Goal: Contribute content: Contribute content

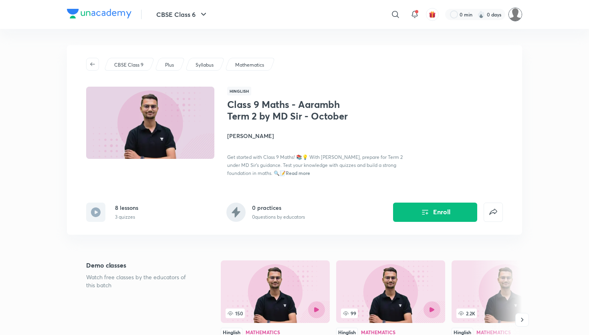
click at [518, 14] on img at bounding box center [516, 15] width 14 height 14
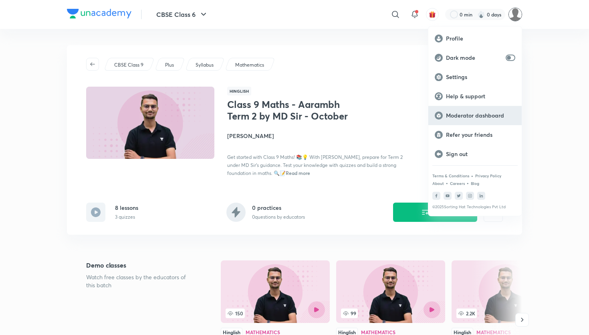
click at [475, 116] on p "Moderator dashboard" at bounding box center [480, 115] width 69 height 7
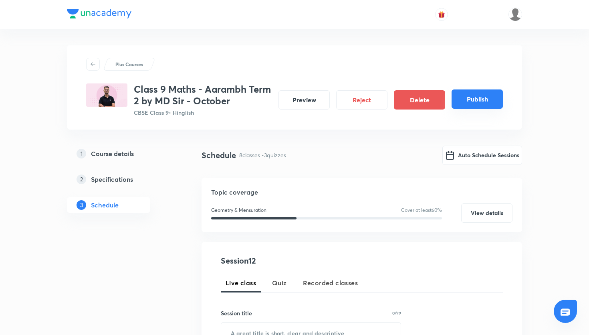
click at [484, 95] on button "Publish" at bounding box center [477, 98] width 51 height 19
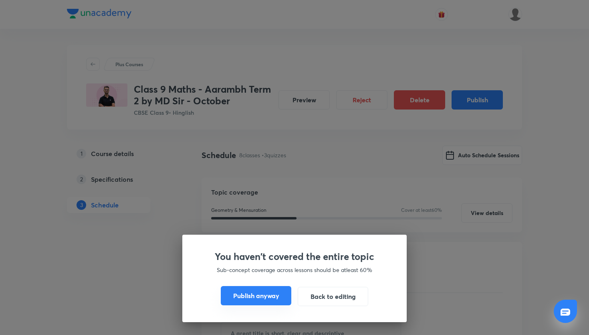
click at [273, 295] on button "Publish anyway" at bounding box center [256, 295] width 71 height 19
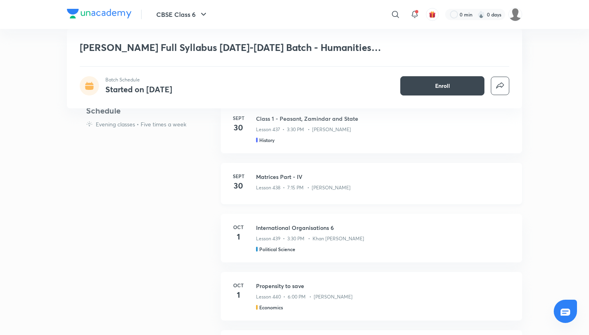
scroll to position [357, 0]
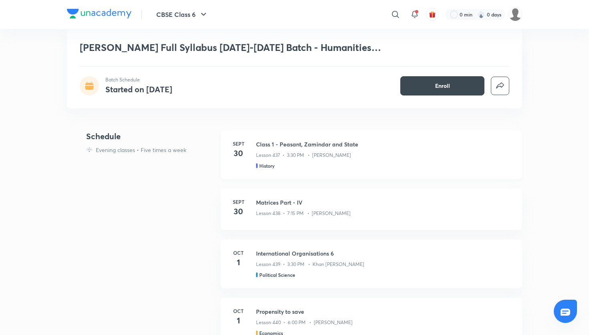
click at [340, 147] on h3 "Class 1 - Peasant, Zamindar and State" at bounding box center [384, 144] width 257 height 8
click at [262, 145] on h3 "Class 1 - Peasant, Zamindar and State" at bounding box center [384, 144] width 257 height 8
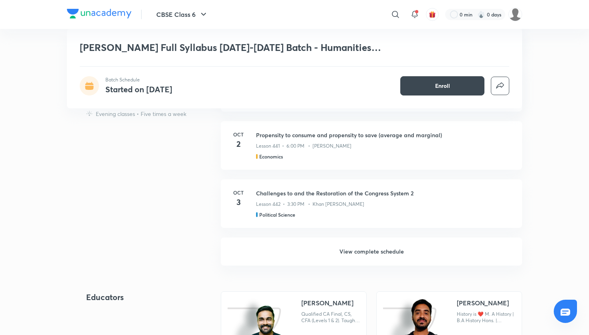
scroll to position [591, 0]
click at [338, 248] on h6 "View complete schedule" at bounding box center [371, 252] width 301 height 28
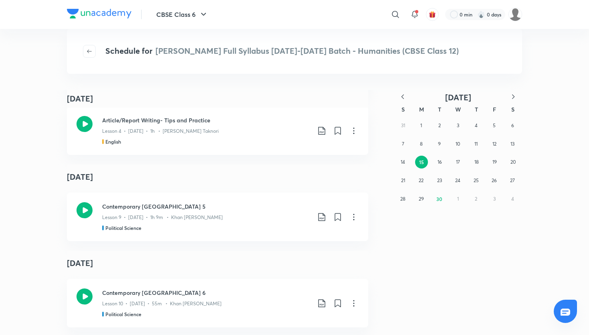
scroll to position [1127, 0]
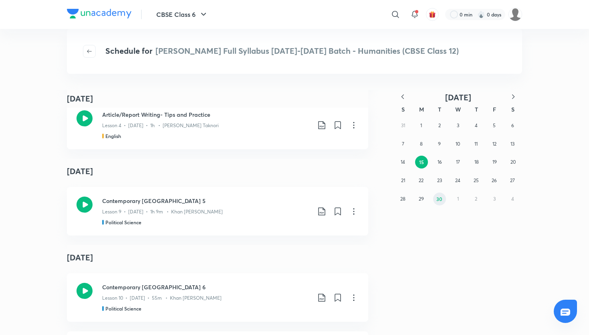
click at [440, 202] on button "30" at bounding box center [439, 198] width 13 height 13
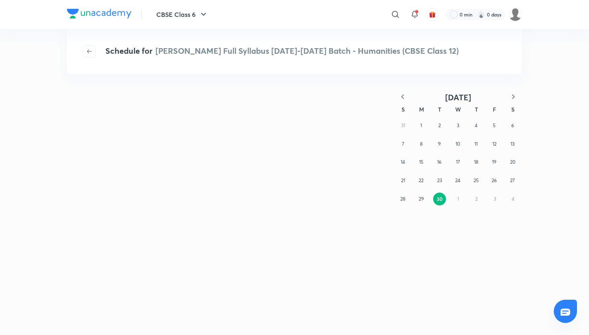
scroll to position [0, 0]
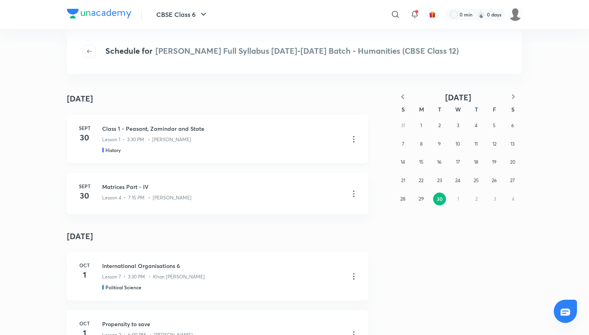
click at [357, 141] on icon at bounding box center [354, 139] width 10 height 10
click at [335, 157] on li "Go to course page" at bounding box center [313, 159] width 92 height 15
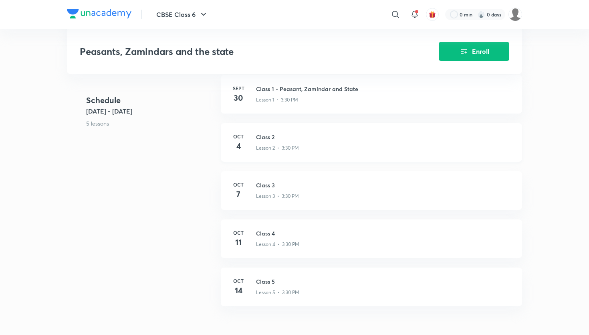
scroll to position [133, 0]
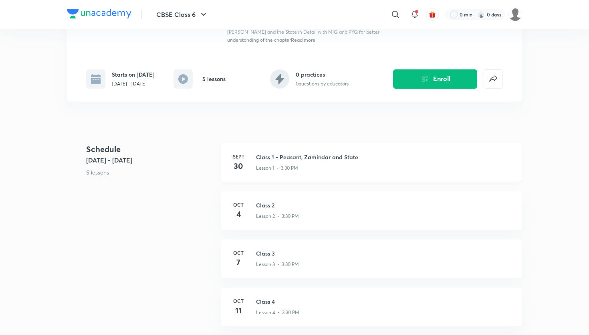
click at [360, 153] on h3 "Class 1 - Peasant, Zamindar and State" at bounding box center [384, 157] width 257 height 8
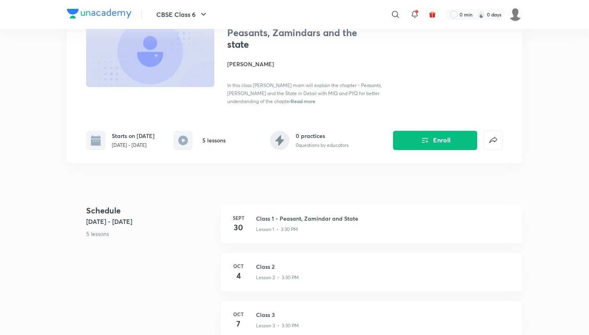
scroll to position [80, 0]
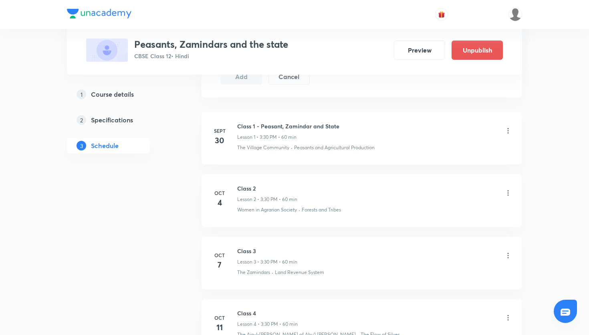
scroll to position [423, 0]
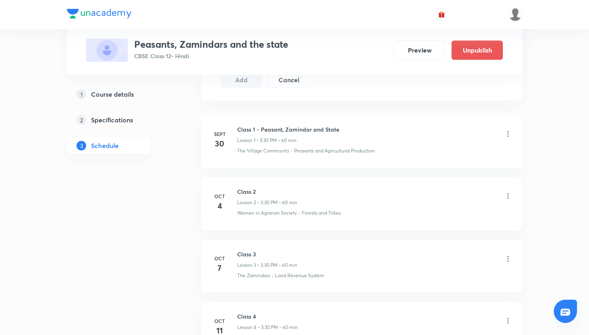
click at [508, 131] on icon at bounding box center [508, 133] width 1 height 5
click at [464, 154] on li "Edit" at bounding box center [468, 154] width 88 height 15
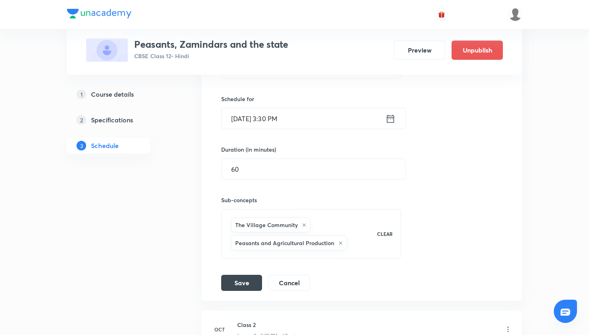
scroll to position [225, 0]
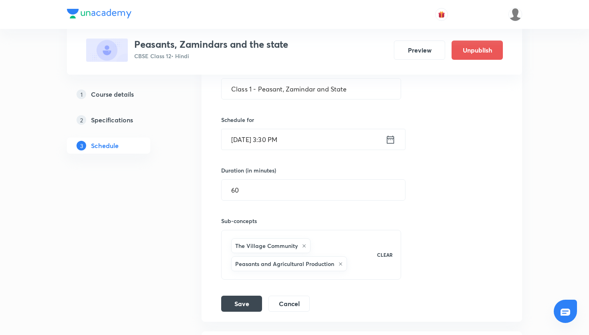
click at [390, 138] on icon at bounding box center [390, 139] width 7 height 8
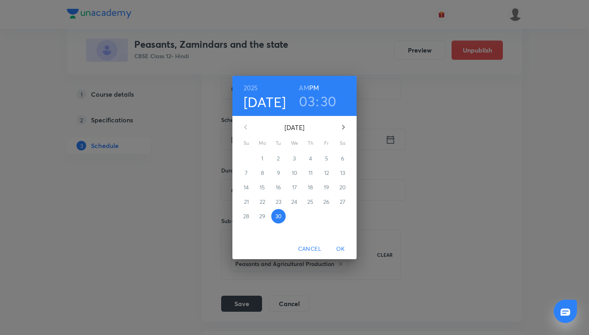
click at [343, 126] on icon "button" at bounding box center [344, 127] width 10 height 10
click at [308, 172] on span "9" at bounding box center [310, 173] width 14 height 8
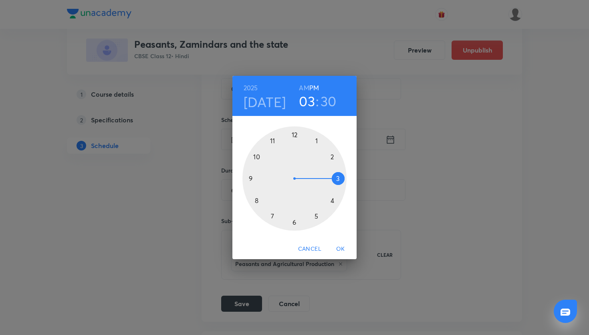
click at [344, 249] on span "OK" at bounding box center [340, 249] width 19 height 10
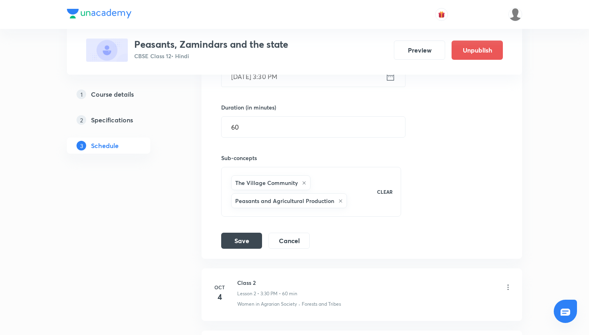
scroll to position [285, 0]
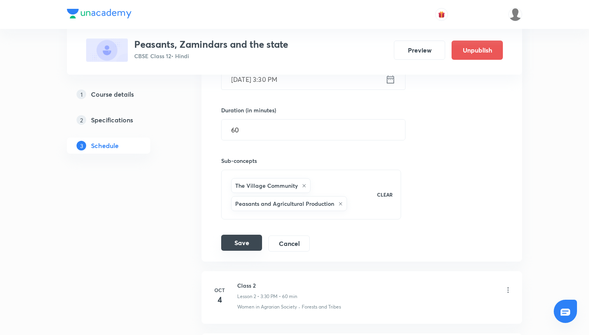
click at [238, 239] on button "Save" at bounding box center [241, 242] width 41 height 16
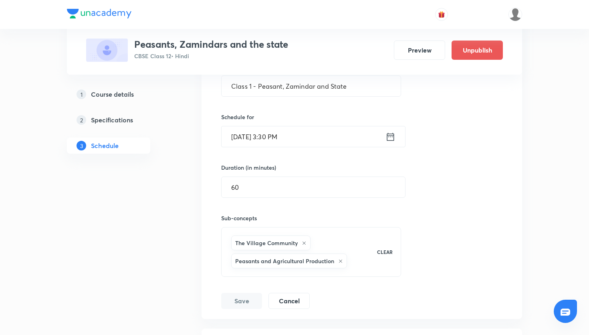
scroll to position [283, 0]
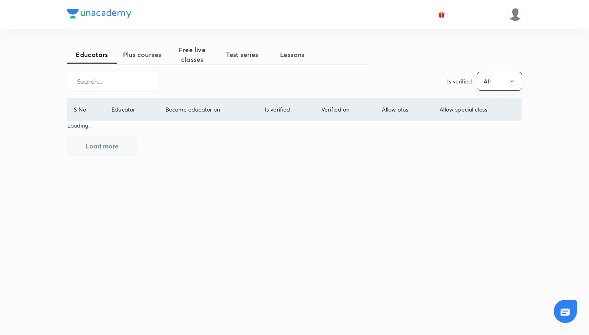
click at [141, 51] on span "Plus courses" at bounding box center [142, 55] width 50 height 10
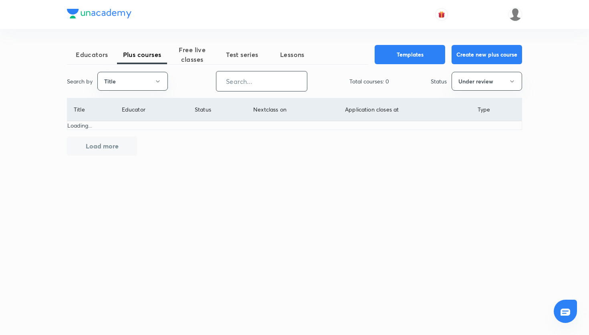
click at [262, 87] on input "text" at bounding box center [261, 81] width 91 height 20
paste input "nehabhangdiya-3200"
type input "nehabhangdiya-3200"
click at [113, 80] on button "Title" at bounding box center [132, 81] width 71 height 19
click at [120, 122] on span "Username" at bounding box center [133, 120] width 60 height 8
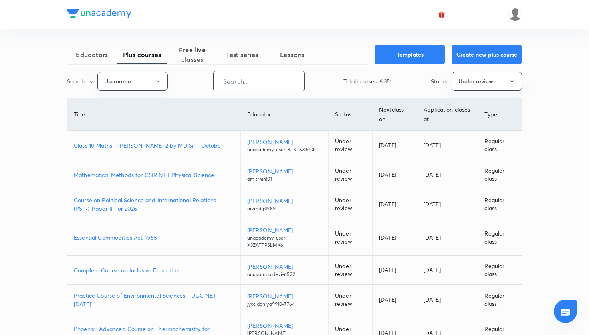
click at [286, 80] on input "text" at bounding box center [259, 81] width 91 height 20
paste input "nehabhangdiya-3200"
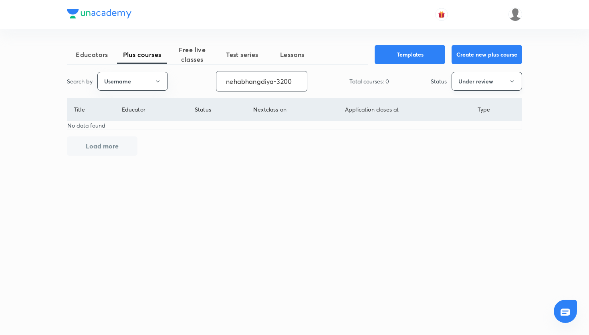
type input "nehabhangdiya-3200"
click at [470, 78] on button "Under review" at bounding box center [487, 81] width 71 height 19
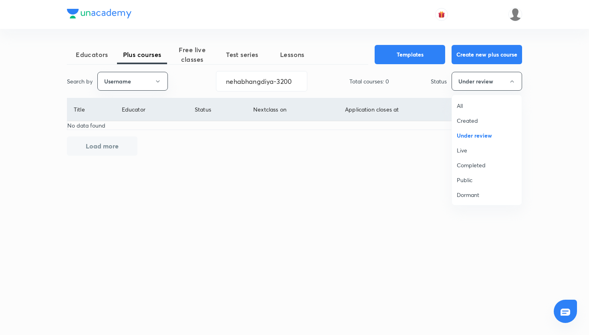
click at [469, 160] on li "Completed" at bounding box center [487, 165] width 70 height 15
click at [482, 80] on button "Completed" at bounding box center [487, 81] width 71 height 19
click at [470, 151] on span "Live" at bounding box center [487, 150] width 60 height 8
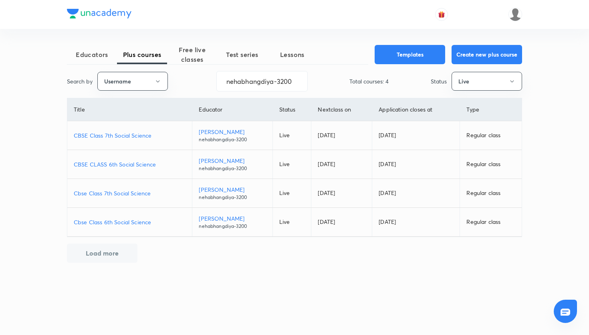
click at [136, 138] on p "CBSE Class 7th Social Science" at bounding box center [130, 135] width 112 height 8
click at [140, 164] on p "CBSE CLASS 6th Social Science" at bounding box center [130, 164] width 112 height 8
click at [137, 191] on p "Cbse Class 7th Social Science" at bounding box center [130, 193] width 112 height 8
click at [139, 222] on p "Cbse Class 6th Social Science" at bounding box center [130, 222] width 112 height 8
click at [201, 54] on span "Free live classes" at bounding box center [192, 54] width 50 height 19
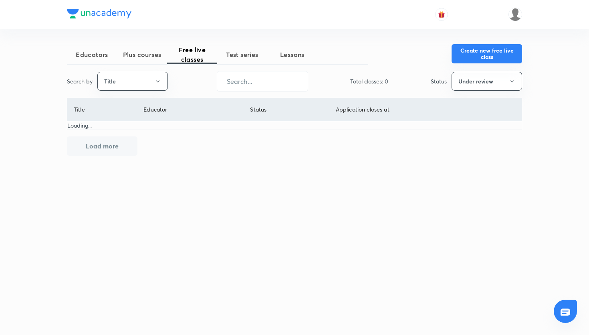
click at [475, 57] on button "Create new free live class" at bounding box center [487, 53] width 71 height 19
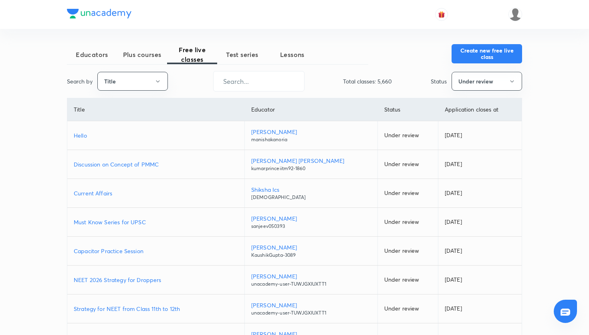
click at [505, 59] on button "Create new free live class" at bounding box center [487, 53] width 71 height 19
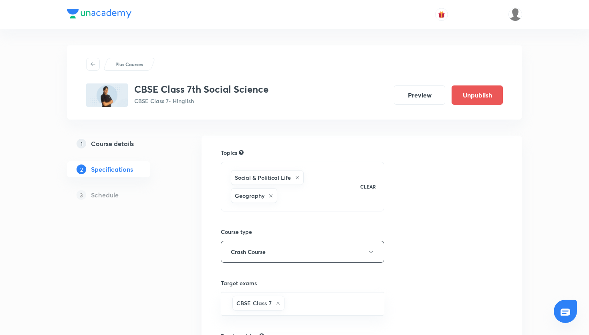
scroll to position [196, 0]
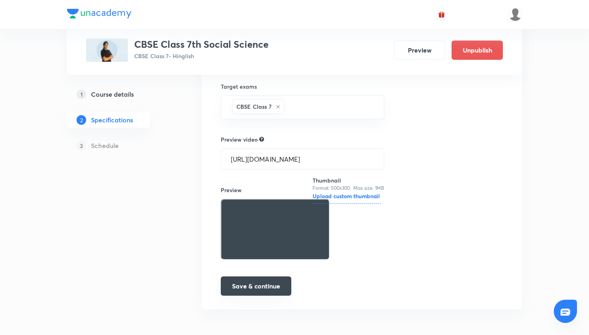
click at [255, 279] on button "Save & continue" at bounding box center [256, 285] width 71 height 19
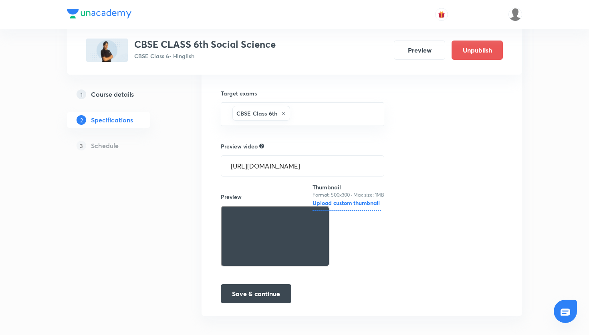
scroll to position [178, 0]
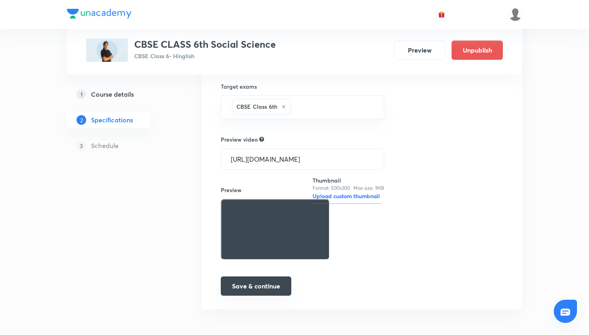
click at [264, 294] on button "Save & continue" at bounding box center [256, 285] width 71 height 19
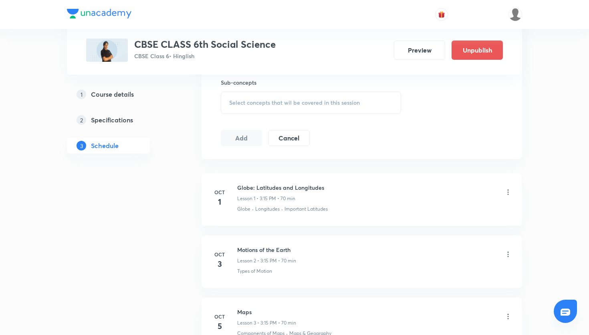
scroll to position [303, 0]
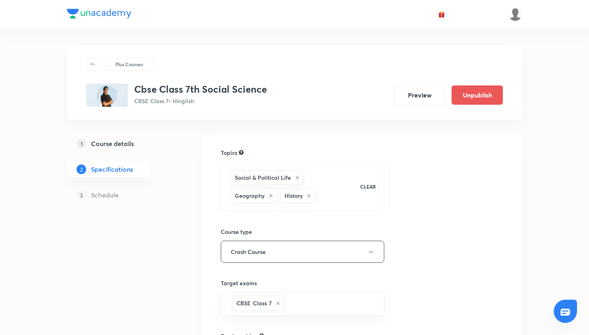
scroll to position [196, 0]
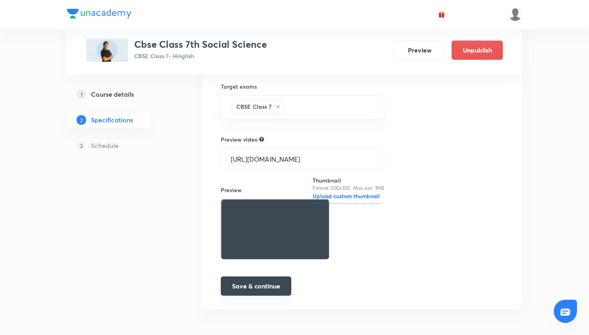
click at [267, 285] on button "Save & continue" at bounding box center [256, 285] width 71 height 19
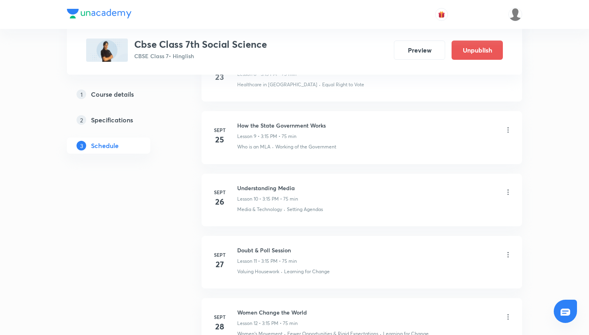
scroll to position [1093, 0]
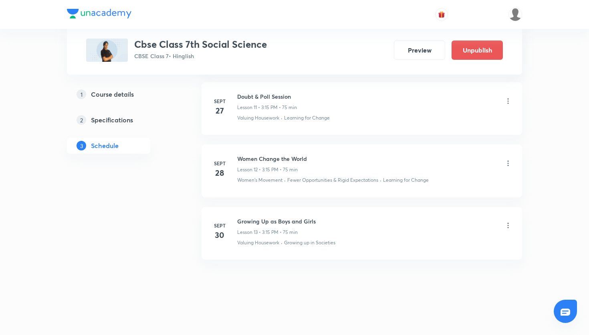
click at [508, 228] on icon at bounding box center [508, 225] width 1 height 5
click at [471, 259] on li "Delete" at bounding box center [468, 260] width 88 height 15
click at [417, 325] on button "Delete" at bounding box center [410, 317] width 71 height 19
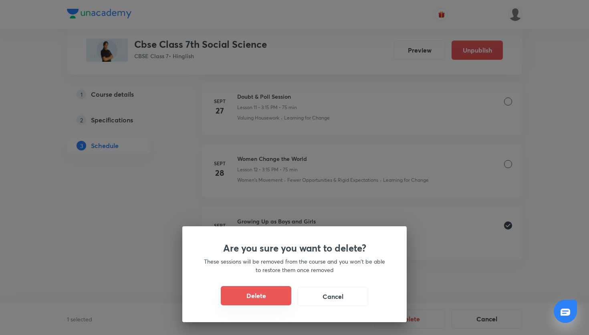
click at [274, 300] on button "Delete" at bounding box center [256, 295] width 71 height 19
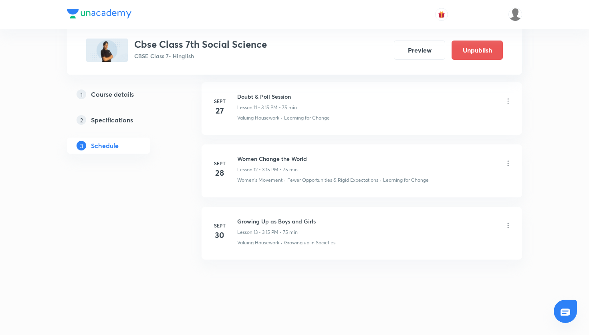
scroll to position [1031, 0]
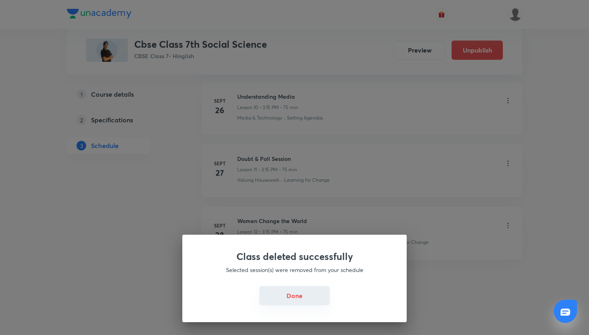
click at [289, 290] on button "Done" at bounding box center [294, 295] width 71 height 19
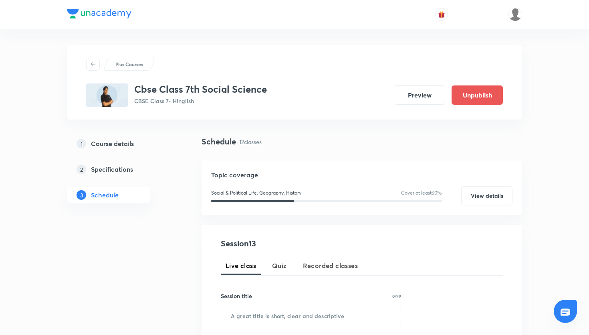
scroll to position [143, 0]
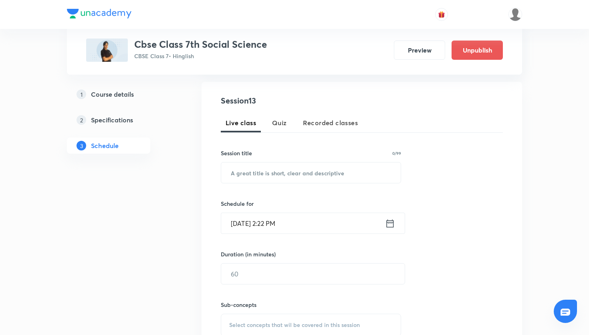
click at [268, 162] on div "Session title 0/99 ​" at bounding box center [311, 166] width 180 height 34
click at [268, 174] on input "text" at bounding box center [311, 172] width 180 height 20
paste input "nehabhangdiya-3200"
type input "n"
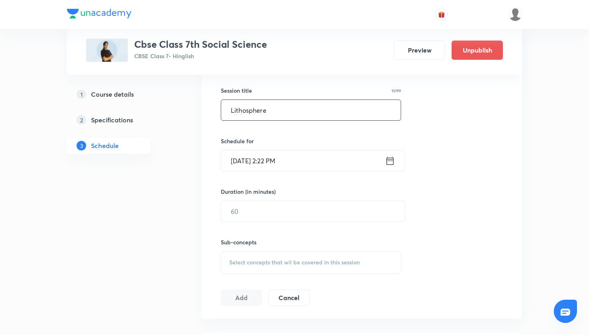
scroll to position [206, 0]
type input "Lithosphere"
click at [278, 208] on input "text" at bounding box center [313, 210] width 184 height 20
type input "25"
click at [394, 161] on icon at bounding box center [390, 160] width 10 height 11
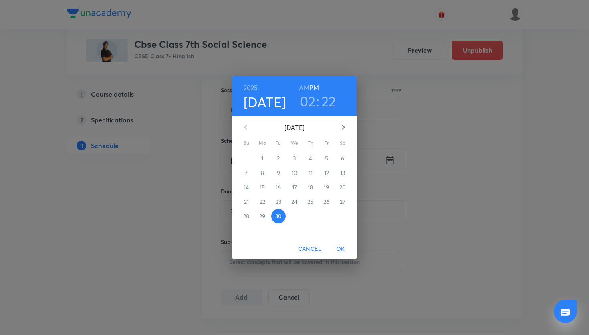
click at [322, 97] on h3 "22" at bounding box center [328, 101] width 15 height 17
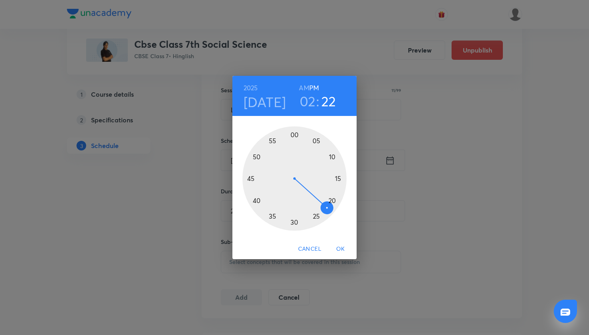
click at [297, 220] on div at bounding box center [295, 178] width 104 height 104
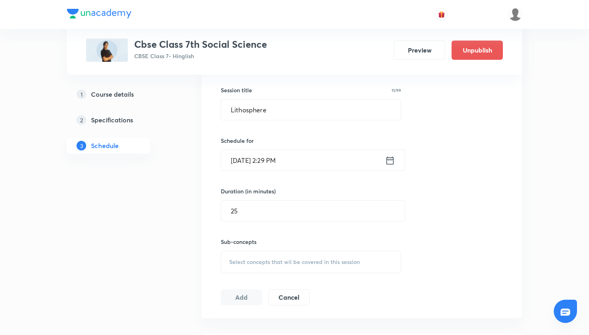
click at [387, 160] on icon at bounding box center [390, 160] width 10 height 11
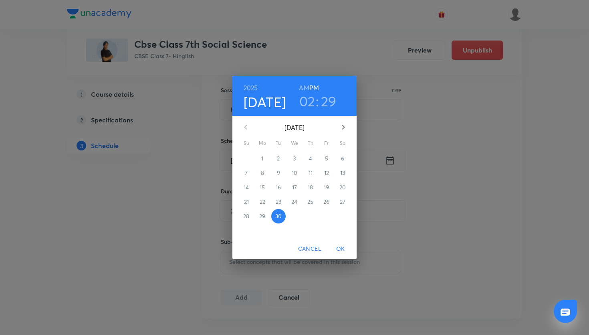
click at [325, 103] on h3 "29" at bounding box center [329, 101] width 16 height 17
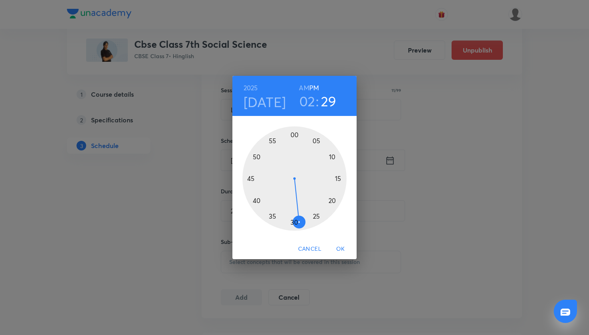
click at [294, 224] on div at bounding box center [295, 178] width 104 height 104
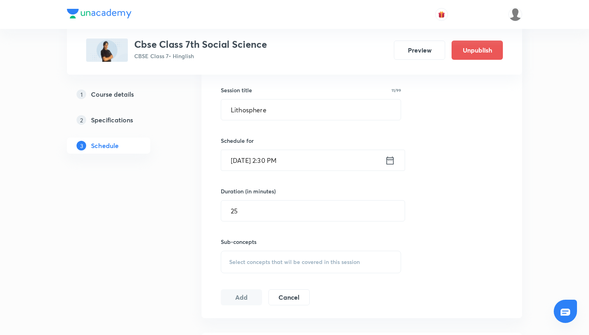
click at [247, 297] on button "Add" at bounding box center [241, 297] width 41 height 16
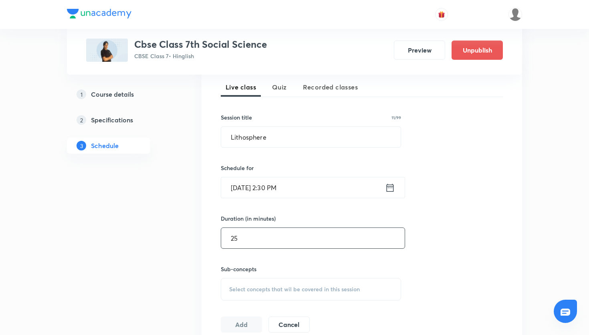
scroll to position [178, 0]
click at [274, 286] on span "Select concepts that wil be covered in this session" at bounding box center [294, 289] width 131 height 6
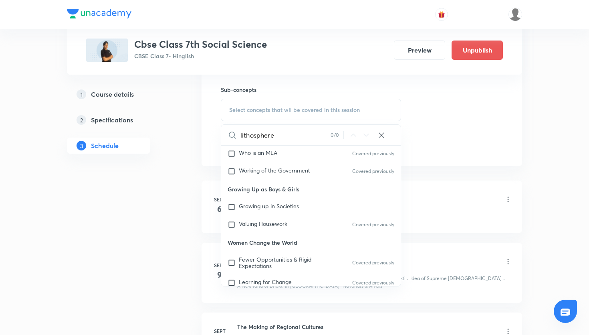
scroll to position [0, 0]
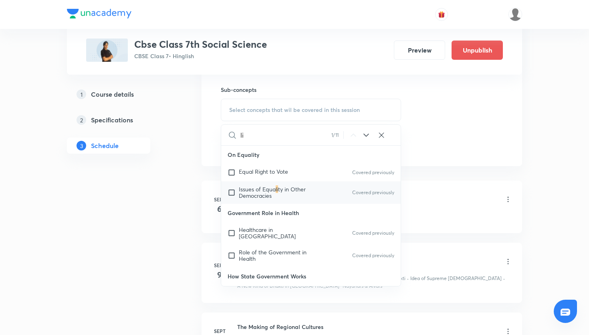
type input "l"
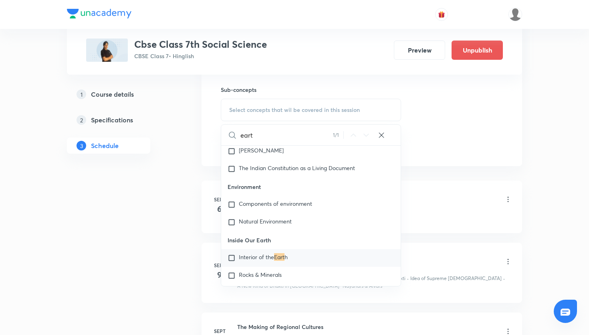
scroll to position [507, 0]
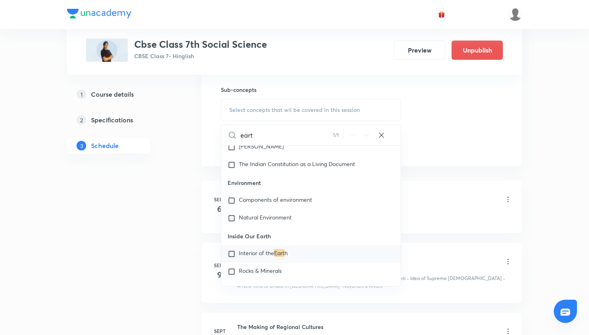
type input "eart"
click at [325, 245] on div "Interior of the Eart h" at bounding box center [311, 254] width 180 height 18
checkbox input "true"
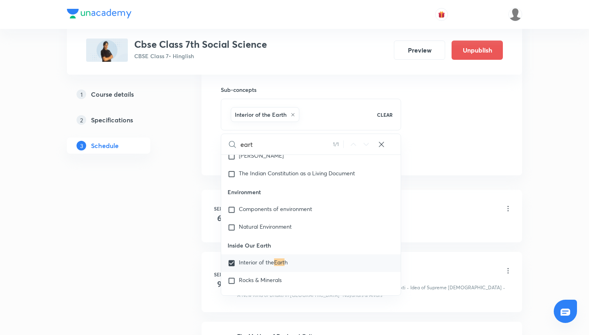
click at [435, 192] on li "[DATE] Tribes, Nomads, and Settled Communities Lesson 1 • 3:15 PM • 75 min Chan…" at bounding box center [362, 216] width 321 height 53
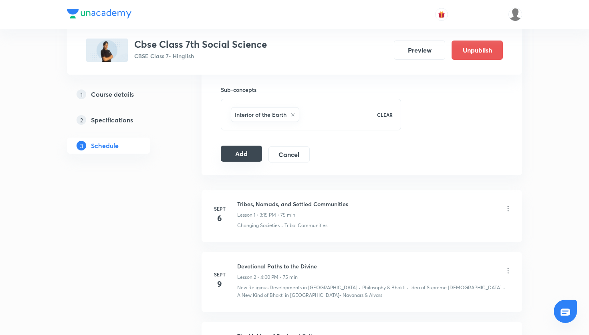
click at [247, 156] on button "Add" at bounding box center [241, 154] width 41 height 16
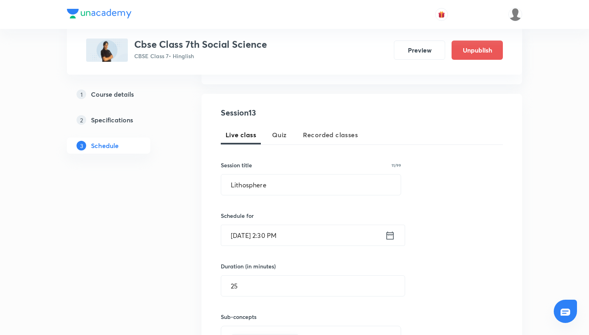
scroll to position [269, 0]
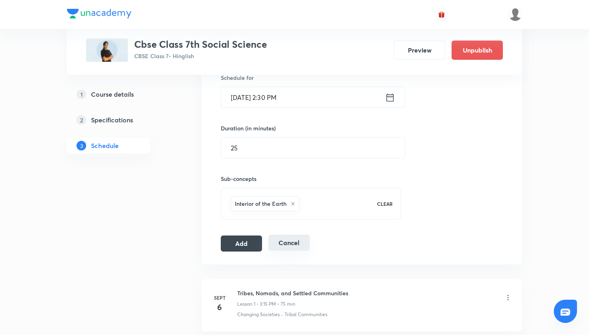
click at [291, 240] on button "Cancel" at bounding box center [289, 242] width 41 height 16
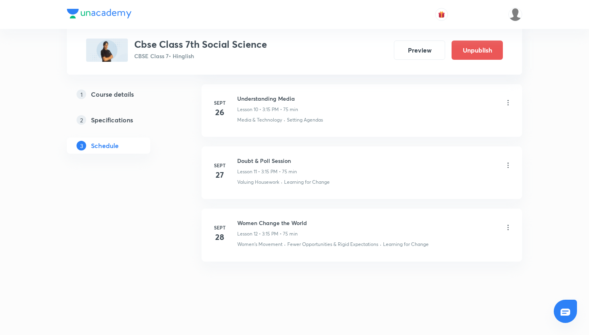
scroll to position [766, 0]
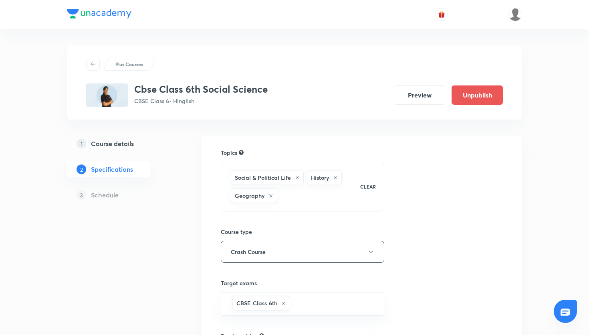
scroll to position [196, 0]
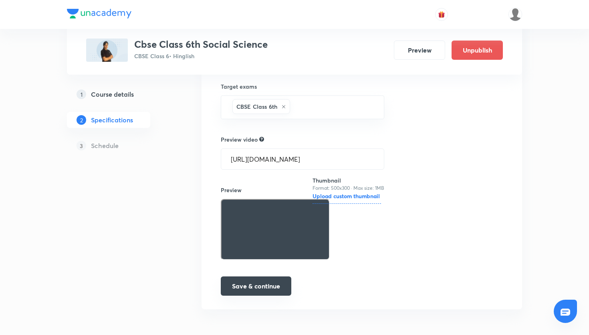
click at [269, 285] on button "Save & continue" at bounding box center [256, 285] width 71 height 19
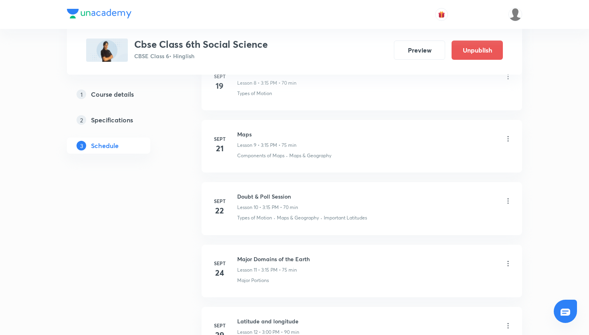
scroll to position [1078, 0]
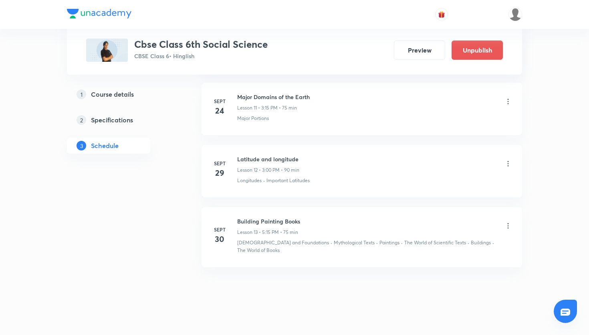
click at [508, 224] on icon at bounding box center [508, 225] width 1 height 5
click at [460, 243] on li "Edit" at bounding box center [468, 245] width 88 height 15
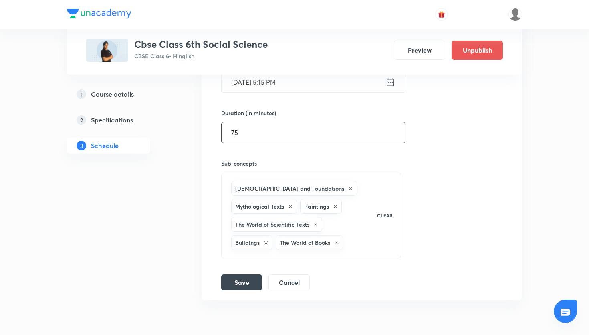
scroll to position [1029, 0]
click at [236, 135] on input "75" at bounding box center [314, 133] width 184 height 20
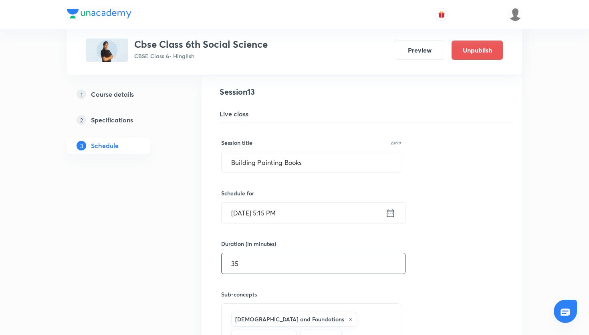
scroll to position [894, 0]
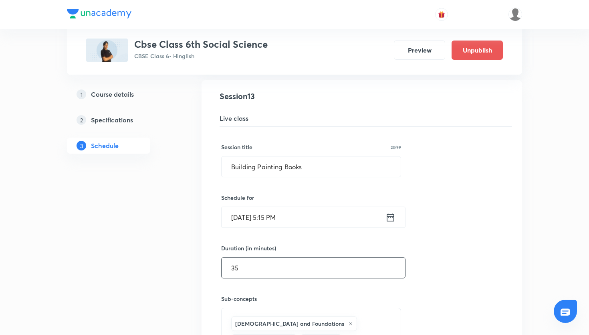
type input "35"
click at [397, 219] on div "[DATE] 5:15 PM ​" at bounding box center [313, 216] width 184 height 21
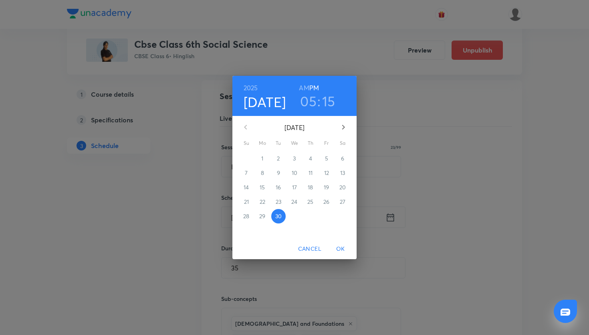
click at [313, 100] on h3 "05" at bounding box center [308, 101] width 16 height 17
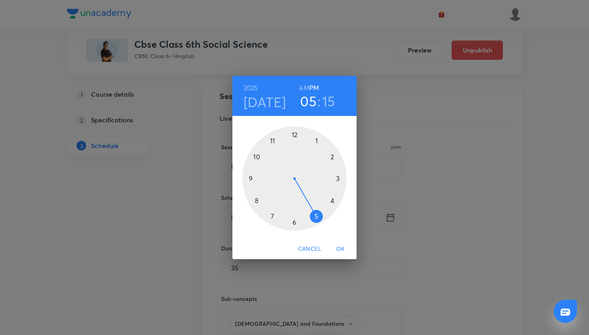
click at [336, 178] on div at bounding box center [295, 178] width 104 height 104
click at [343, 249] on span "OK" at bounding box center [340, 249] width 19 height 10
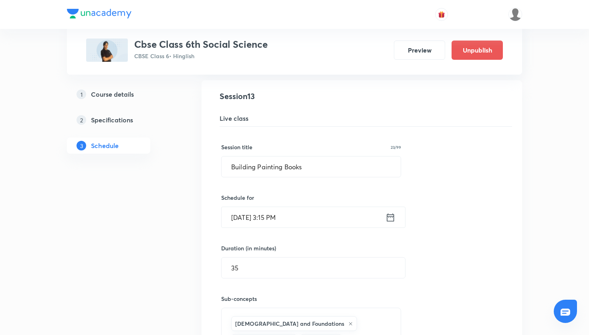
scroll to position [1070, 0]
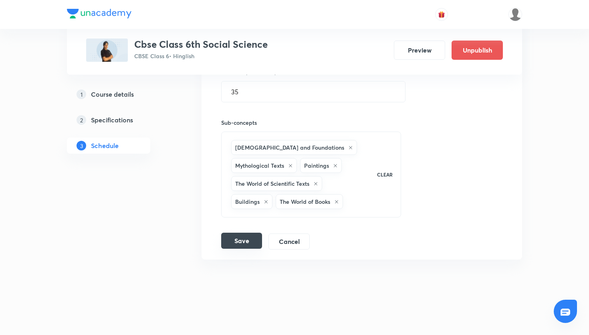
click at [248, 238] on button "Save" at bounding box center [241, 240] width 41 height 16
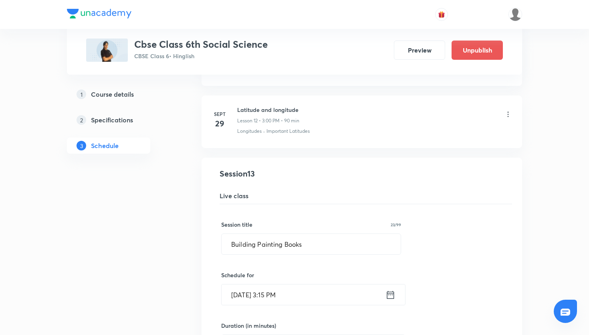
scroll to position [816, 0]
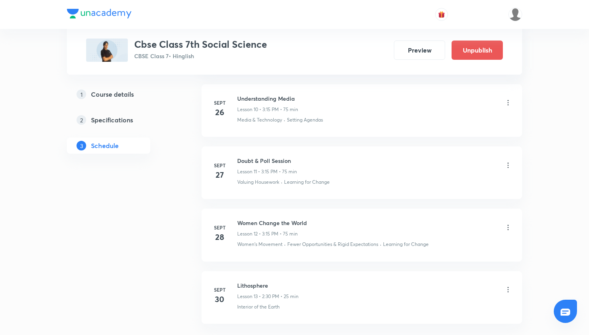
scroll to position [1093, 0]
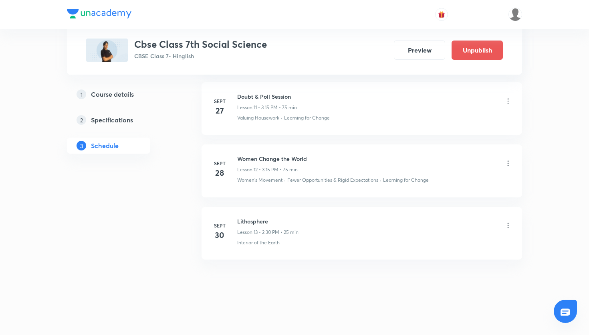
click at [513, 227] on li "[DATE] Lithosphere Lesson 13 • 2:30 PM • 25 min Interior of the Earth" at bounding box center [362, 233] width 321 height 53
click at [511, 227] on icon at bounding box center [508, 225] width 8 height 8
click at [454, 262] on li "Delete" at bounding box center [468, 260] width 88 height 15
click at [405, 311] on button "Delete" at bounding box center [410, 317] width 71 height 19
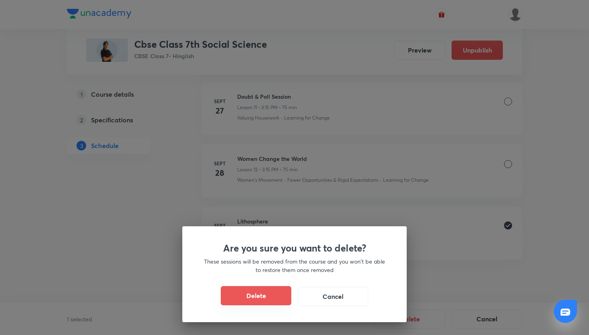
click at [283, 289] on button "Delete" at bounding box center [256, 295] width 71 height 19
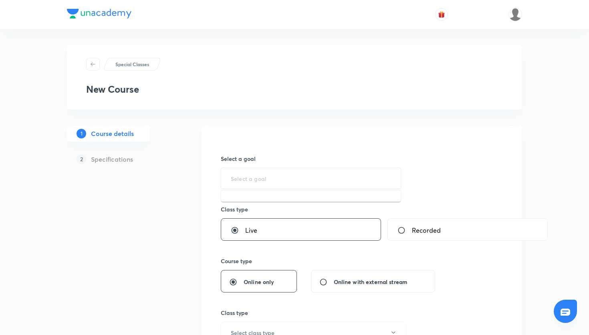
click at [289, 176] on input "text" at bounding box center [311, 178] width 160 height 8
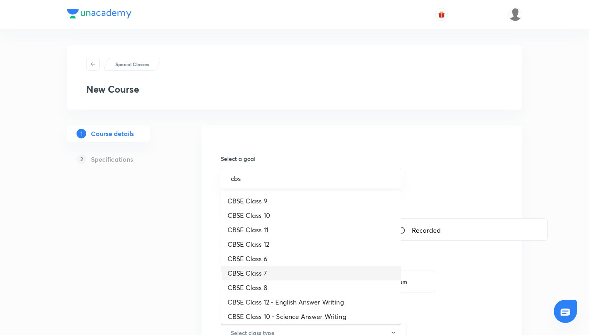
click at [275, 278] on li "CBSE Class 7" at bounding box center [311, 273] width 180 height 14
type input "CBSE Class 7"
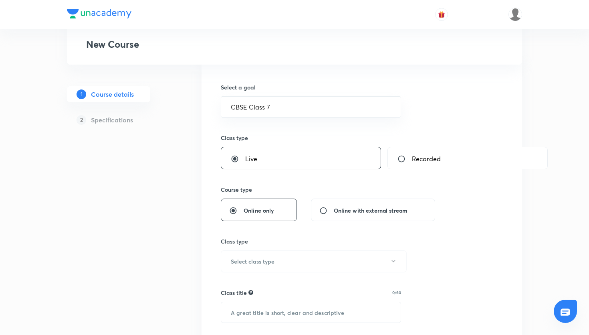
scroll to position [77, 0]
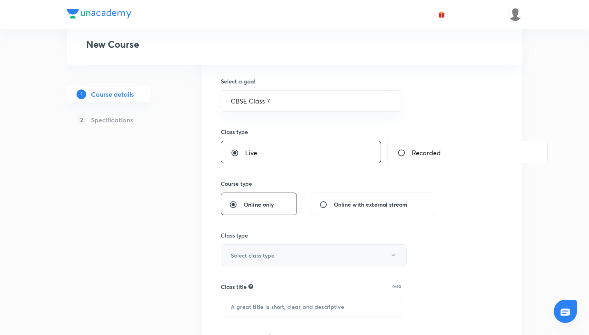
click at [295, 249] on button "Select class type" at bounding box center [314, 255] width 186 height 22
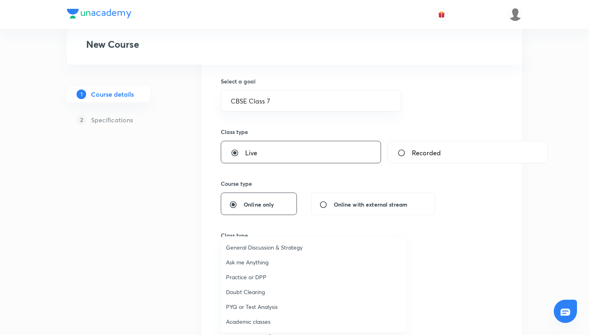
click at [296, 247] on span "General Discussion & Strategy" at bounding box center [314, 247] width 176 height 8
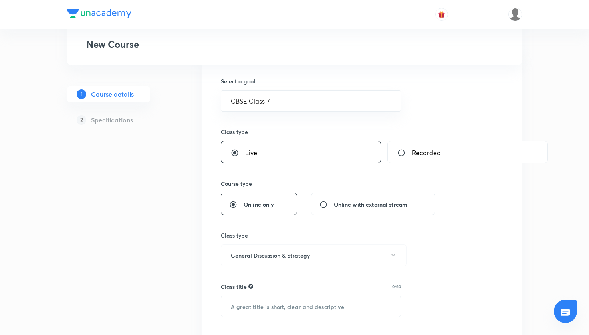
scroll to position [165, 0]
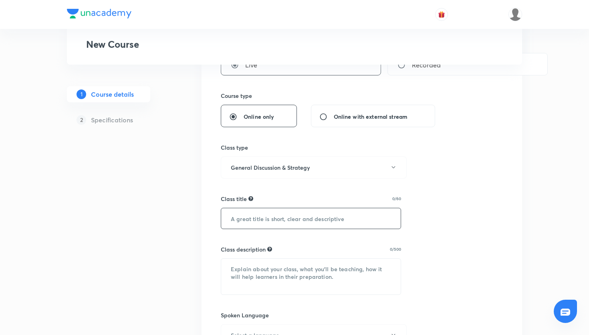
click at [329, 224] on input "text" at bounding box center [311, 218] width 180 height 20
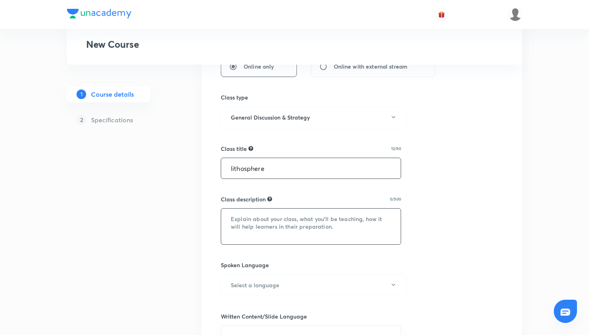
scroll to position [287, 0]
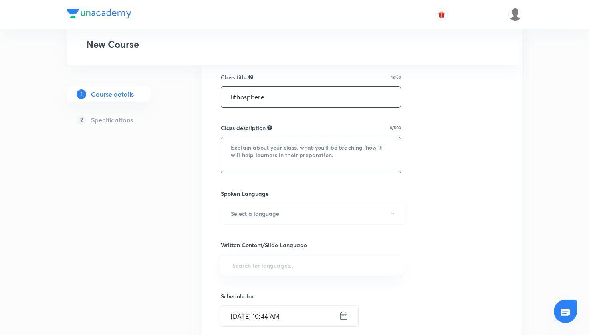
type input "lithosphere"
click at [350, 147] on textarea at bounding box center [311, 155] width 180 height 36
click at [333, 148] on textarea at bounding box center [311, 155] width 180 height 36
paste textarea "Neha ma’am simplifies the complex topic of the lithosphere with clear explanati…"
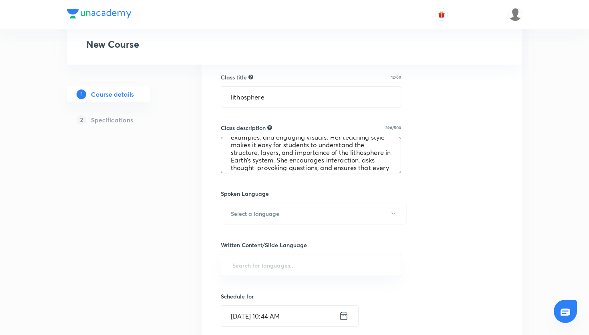
scroll to position [38, 0]
type textarea "Neha ma’am simplifies the complex topic of the lithosphere with clear explanati…"
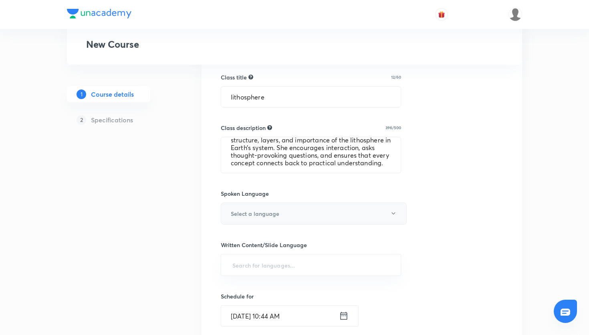
click at [305, 202] on button "Select a language" at bounding box center [314, 213] width 186 height 22
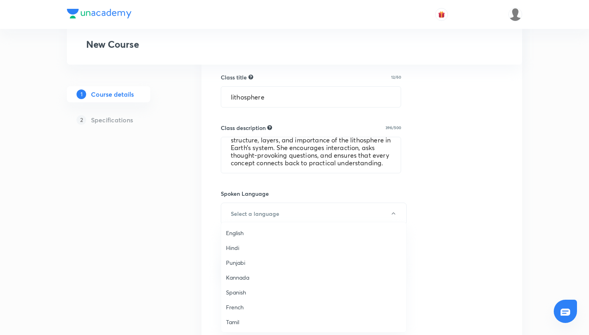
scroll to position [238, 0]
click at [243, 325] on span "Hinglish" at bounding box center [314, 321] width 176 height 8
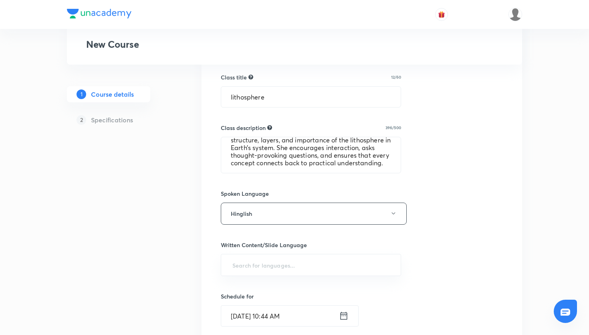
scroll to position [371, 0]
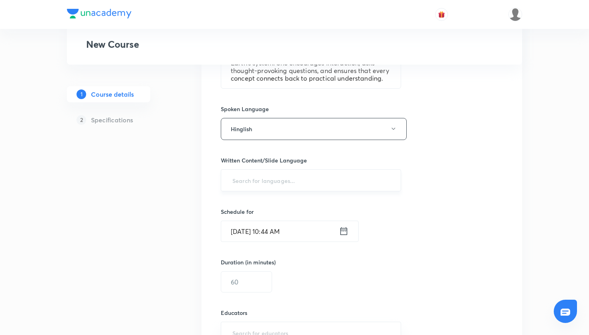
click at [251, 184] on input "text" at bounding box center [311, 180] width 160 height 15
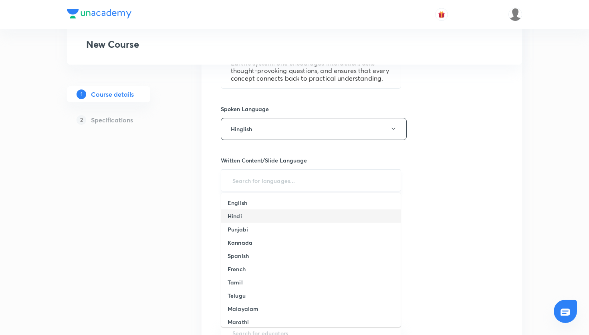
scroll to position [399, 0]
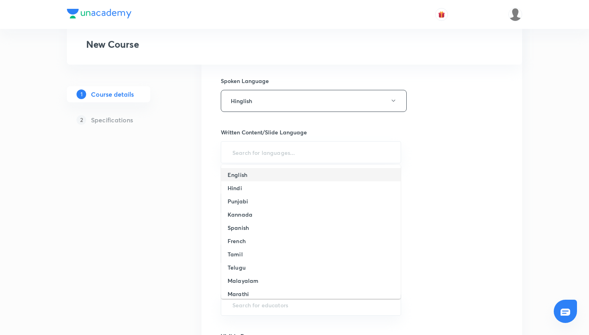
click at [250, 175] on li "English" at bounding box center [311, 174] width 180 height 13
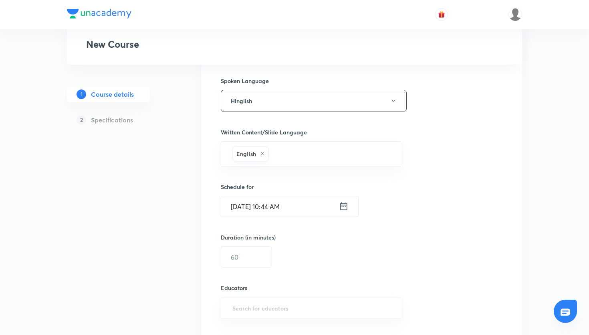
click at [345, 207] on icon at bounding box center [344, 205] width 10 height 11
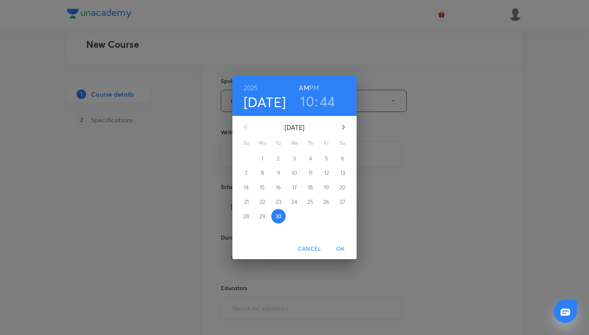
click at [311, 99] on h3 "10" at bounding box center [307, 101] width 14 height 17
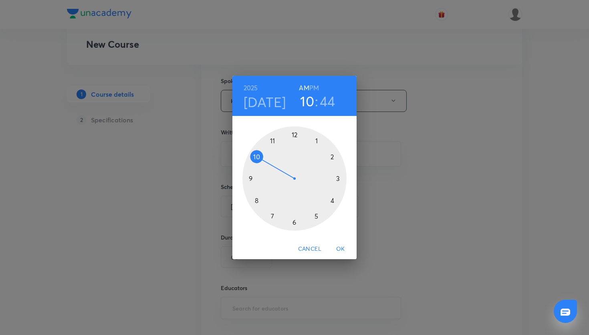
click at [331, 155] on div at bounding box center [295, 178] width 104 height 104
click at [295, 221] on div at bounding box center [295, 178] width 104 height 104
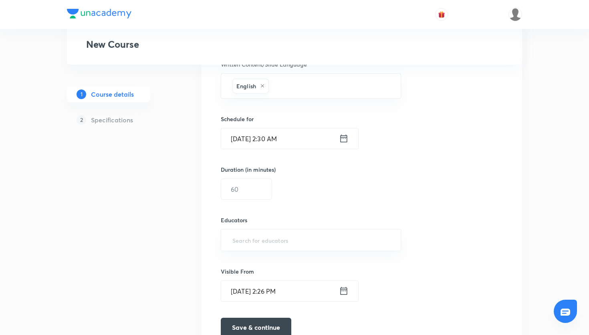
scroll to position [479, 0]
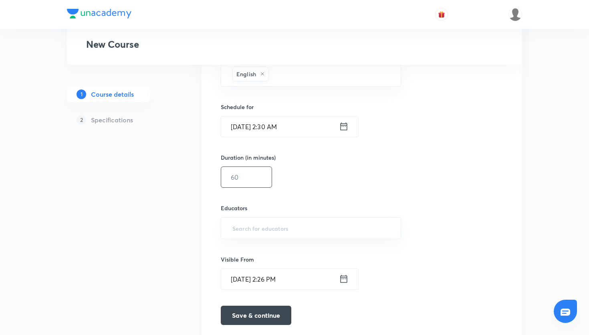
click at [247, 176] on input "text" at bounding box center [246, 177] width 51 height 20
type input "3"
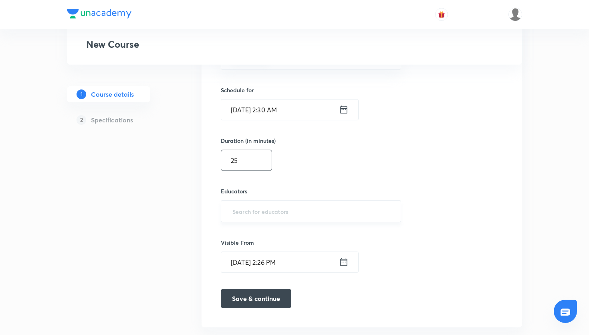
type input "25"
click at [243, 208] on input "text" at bounding box center [311, 211] width 160 height 15
paste input "nehabhangdiya-3200"
type input "nehabhangdiya-3200"
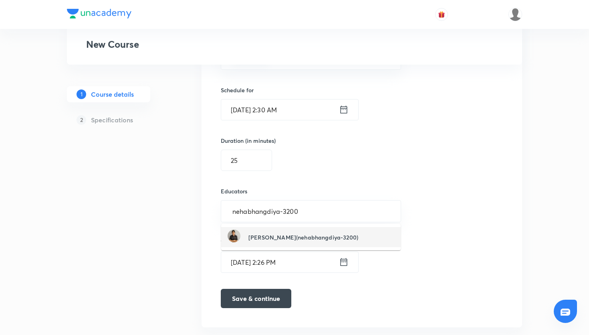
click at [272, 236] on h6 "[PERSON_NAME](nehabhangdiya-3200)" at bounding box center [304, 237] width 110 height 8
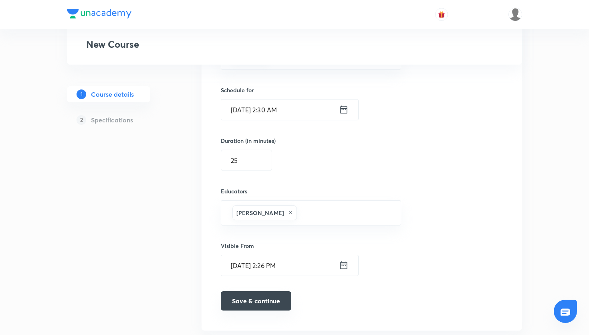
click at [263, 296] on button "Save & continue" at bounding box center [256, 300] width 71 height 19
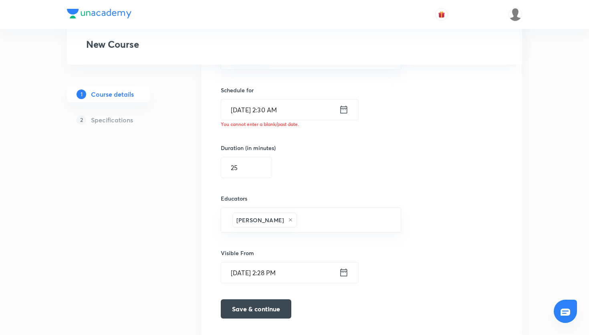
scroll to position [475, 0]
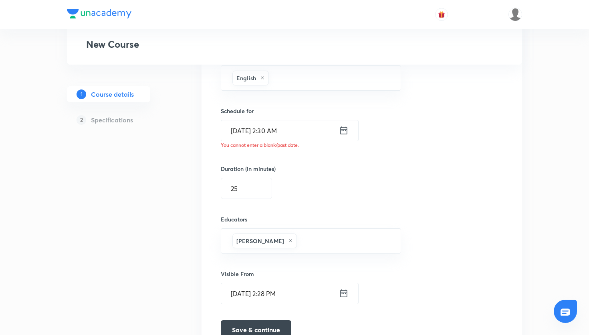
click at [342, 131] on icon at bounding box center [344, 130] width 10 height 11
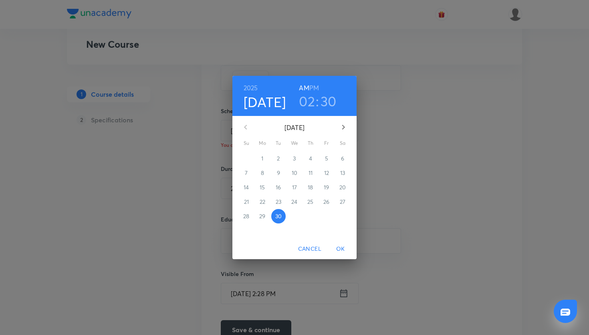
click at [279, 99] on h4 "[DATE]" at bounding box center [265, 101] width 42 height 17
click at [329, 99] on h3 "30" at bounding box center [329, 101] width 16 height 17
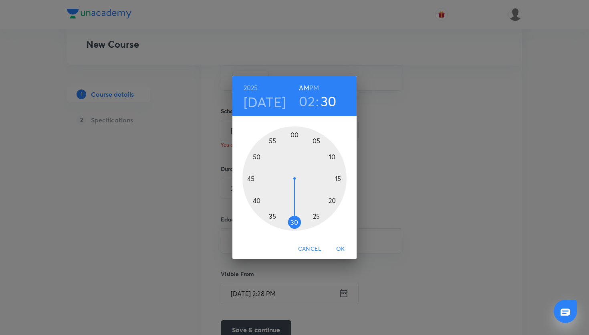
click at [337, 249] on span "OK" at bounding box center [340, 249] width 19 height 10
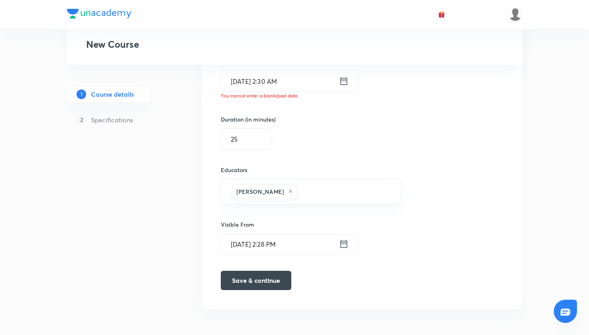
scroll to position [523, 0]
click at [348, 81] on icon at bounding box center [344, 81] width 10 height 11
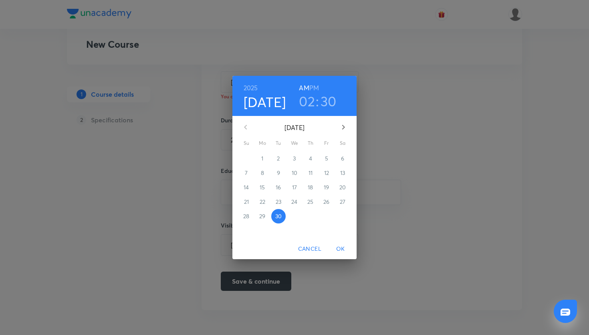
click at [327, 107] on h3 "30" at bounding box center [329, 101] width 16 height 17
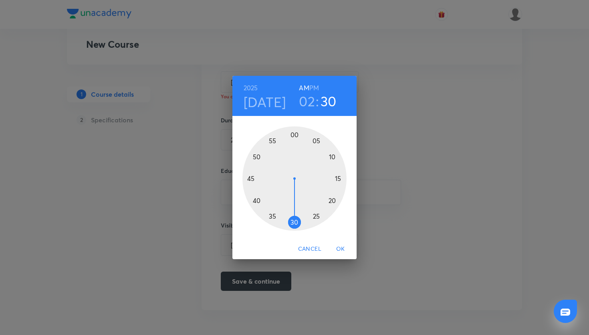
click at [274, 218] on div at bounding box center [295, 178] width 104 height 104
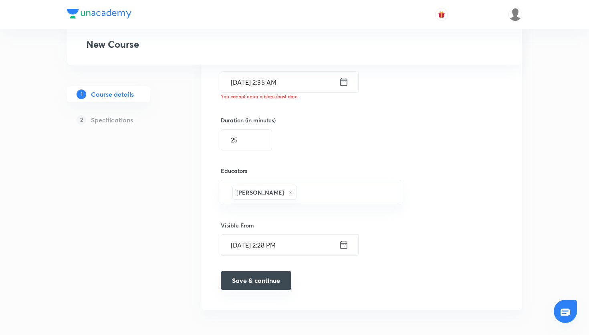
click at [247, 287] on button "Save & continue" at bounding box center [256, 280] width 71 height 19
click at [251, 284] on button "Save & continue" at bounding box center [256, 280] width 71 height 19
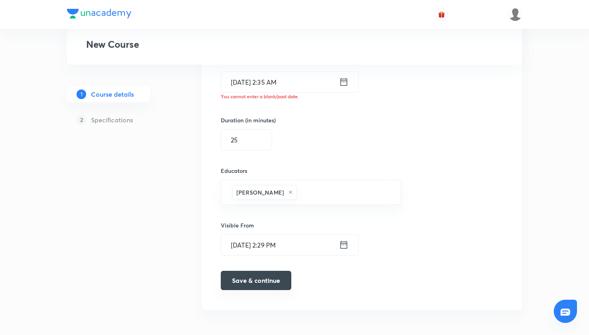
click at [251, 284] on button "Save & continue" at bounding box center [256, 280] width 71 height 19
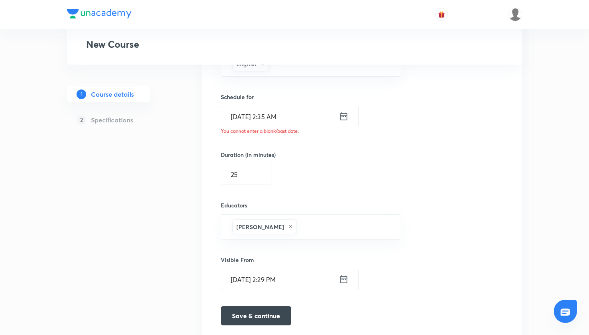
scroll to position [488, 0]
click at [340, 120] on icon at bounding box center [344, 117] width 10 height 11
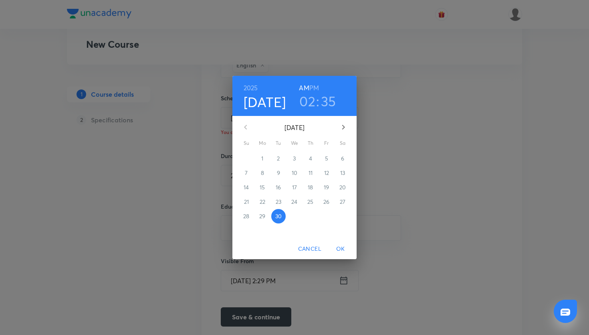
click at [325, 108] on h3 "35" at bounding box center [328, 101] width 15 height 17
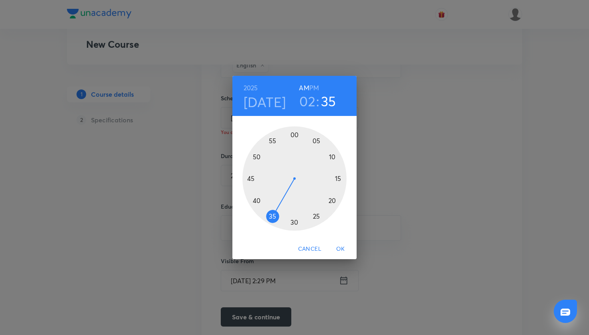
click at [312, 88] on h6 "PM" at bounding box center [314, 87] width 10 height 11
click at [342, 246] on span "OK" at bounding box center [340, 249] width 19 height 10
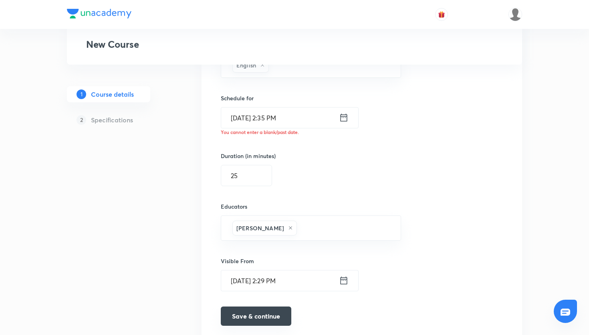
click at [280, 311] on button "Save & continue" at bounding box center [256, 315] width 71 height 19
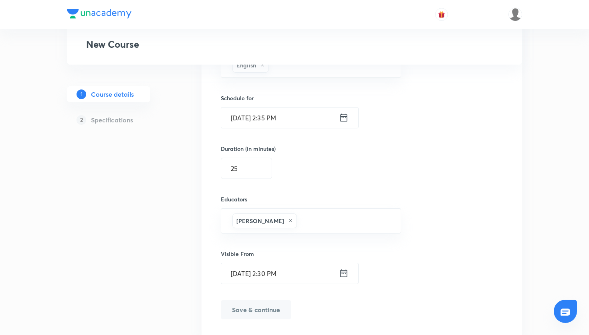
type input "Lithosphere"
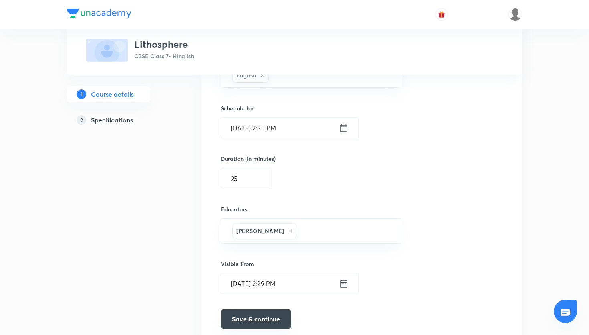
scroll to position [498, 0]
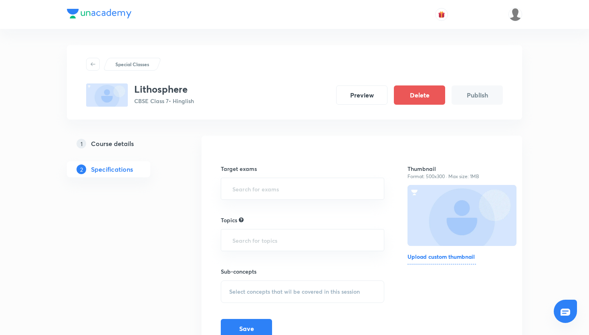
scroll to position [42, 0]
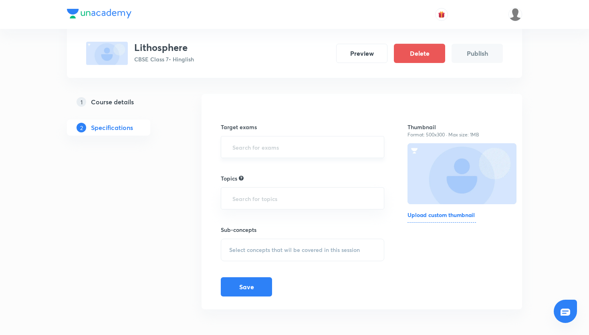
click at [300, 142] on input "text" at bounding box center [302, 146] width 143 height 15
type input "cbse"
click at [293, 172] on li "CBSE Class 7" at bounding box center [302, 170] width 163 height 14
click at [283, 202] on input "text" at bounding box center [302, 201] width 143 height 15
type input "phere"
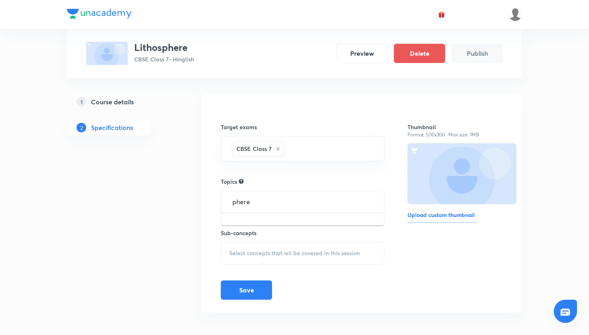
drag, startPoint x: 264, startPoint y: 204, endPoint x: 224, endPoint y: 204, distance: 40.5
click at [223, 204] on div "phere ​" at bounding box center [303, 201] width 164 height 22
type input "e"
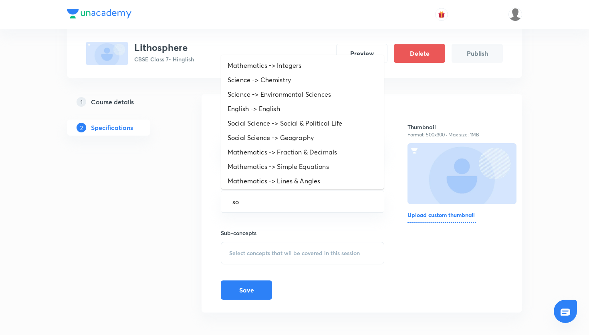
type input "sov"
click at [307, 132] on li "Social Science -> Geography" at bounding box center [302, 137] width 163 height 14
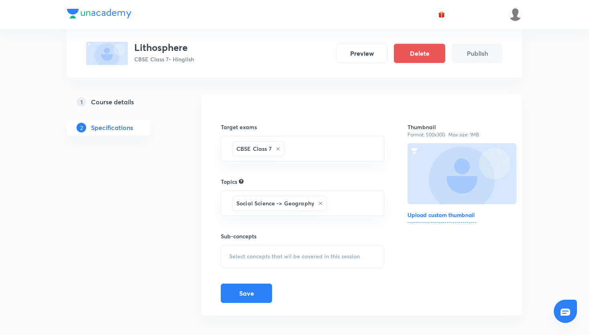
click at [262, 257] on span "Select concepts that wil be covered in this session" at bounding box center [294, 256] width 131 height 6
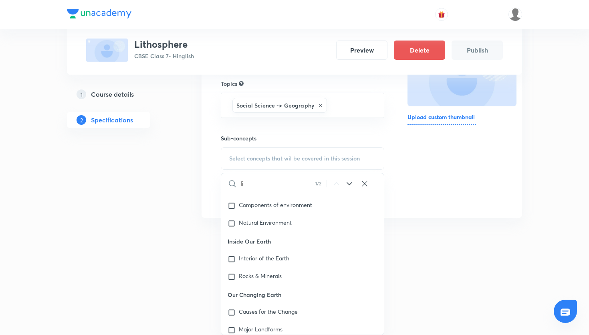
scroll to position [16, 0]
type input "li"
click at [331, 265] on div "Interior of the Earth" at bounding box center [302, 259] width 163 height 18
checkbox input "true"
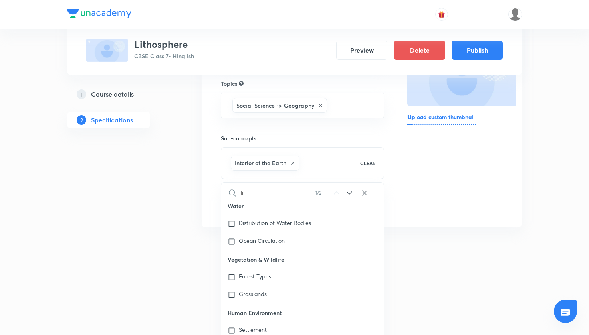
scroll to position [238, 0]
drag, startPoint x: 509, startPoint y: 271, endPoint x: 505, endPoint y: 267, distance: 4.8
click at [509, 253] on html "Special Classes Lithosphere CBSE Class 7 • Hinglish Preview Delete Publish 1 Co…" at bounding box center [294, 57] width 589 height 392
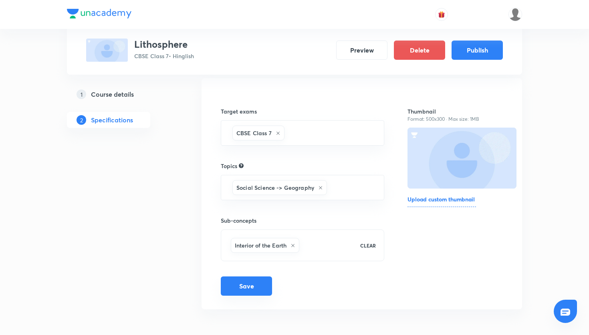
click at [261, 285] on button "Save" at bounding box center [246, 285] width 51 height 19
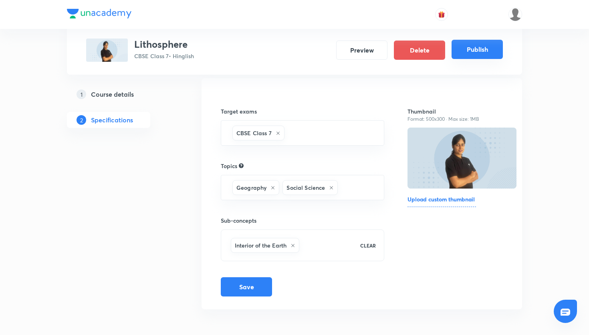
click at [492, 50] on button "Publish" at bounding box center [477, 49] width 51 height 19
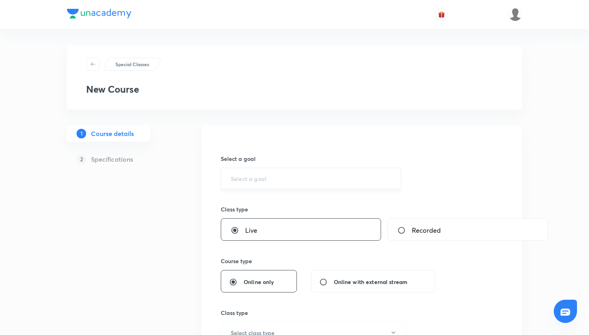
click at [279, 182] on div "​" at bounding box center [311, 178] width 180 height 21
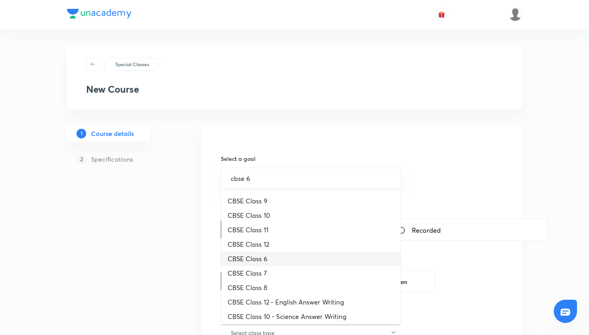
drag, startPoint x: 286, startPoint y: 256, endPoint x: 296, endPoint y: 225, distance: 32.1
click at [296, 226] on ul "CBSE Class 9 CBSE Class 10 CBSE Class 11 CBSE Class 12 CBSE Class 6 CBSE Class …" at bounding box center [311, 257] width 180 height 134
click at [276, 258] on li "CBSE Class 6" at bounding box center [311, 258] width 180 height 14
type input "CBSE Class 6"
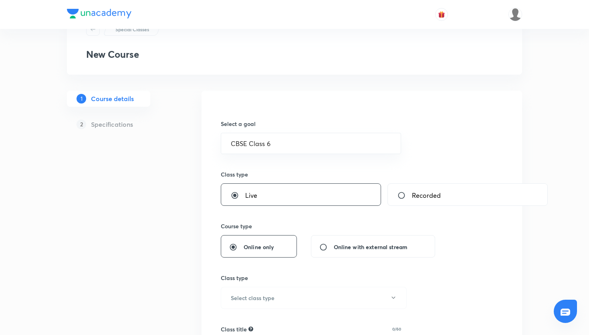
scroll to position [163, 0]
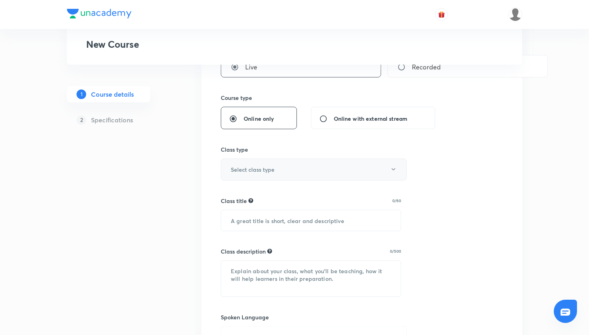
click at [306, 162] on button "Select class type" at bounding box center [314, 169] width 186 height 22
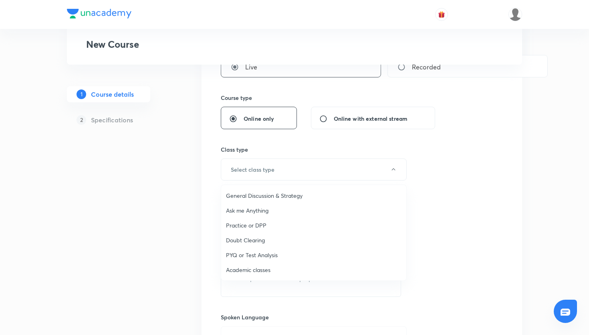
click at [290, 194] on span "General Discussion & Strategy" at bounding box center [314, 195] width 176 height 8
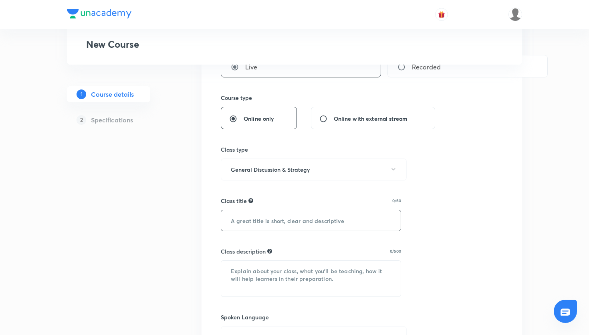
click at [329, 215] on input "text" at bounding box center [311, 220] width 180 height 20
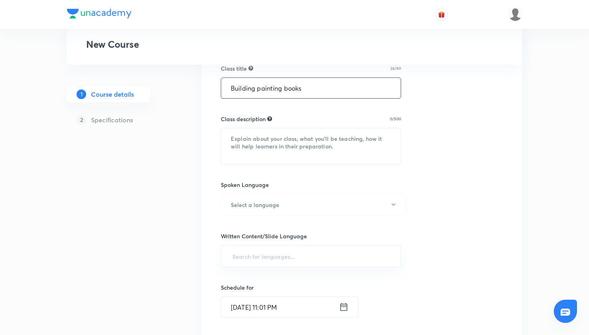
scroll to position [294, 0]
type input "Building painting books"
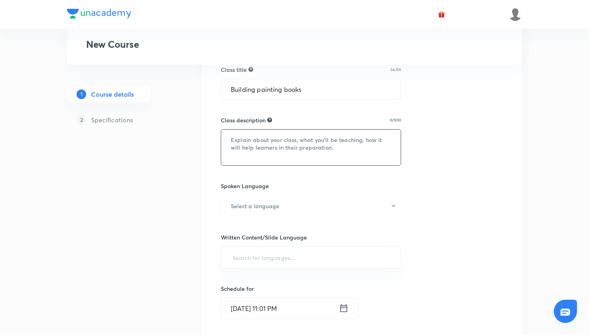
click at [323, 143] on textarea at bounding box center [311, 147] width 180 height 36
paste textarea "Neha ma’am beautifully explains the evolution of buildings, paintings, and book…"
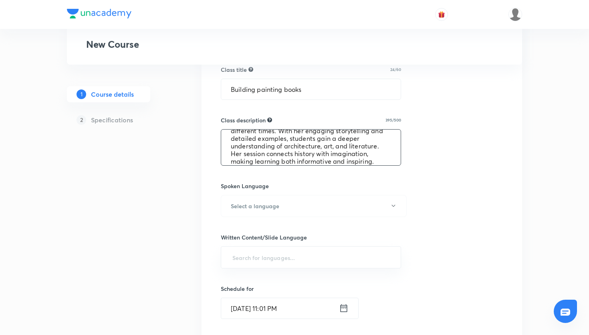
scroll to position [38, 0]
type textarea "Neha ma’am beautifully explains the evolution of buildings, paintings, and book…"
click at [308, 201] on button "Select a language" at bounding box center [314, 206] width 186 height 22
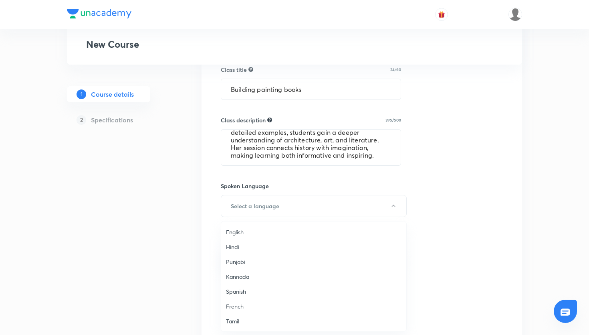
scroll to position [238, 0]
click at [248, 323] on span "Hinglish" at bounding box center [314, 320] width 176 height 8
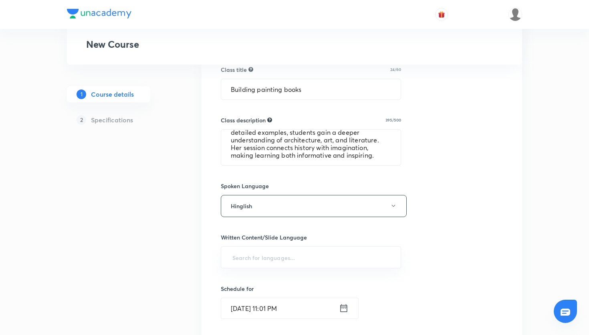
click at [554, 276] on div "Special Classes New Course 1 Course details 2 Specifications Select a goal CBSE…" at bounding box center [294, 128] width 589 height 845
click at [289, 256] on input "text" at bounding box center [311, 257] width 160 height 15
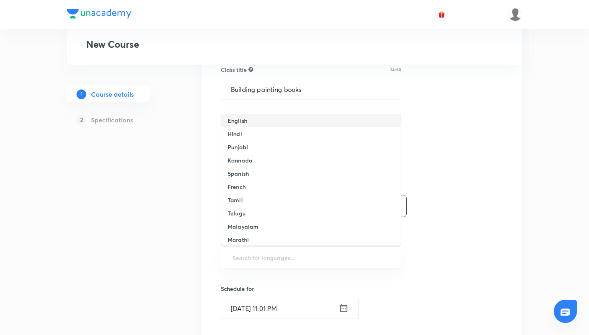
click at [300, 115] on li "English" at bounding box center [311, 120] width 180 height 13
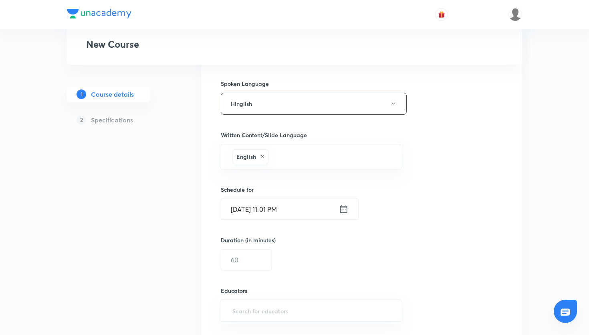
scroll to position [492, 0]
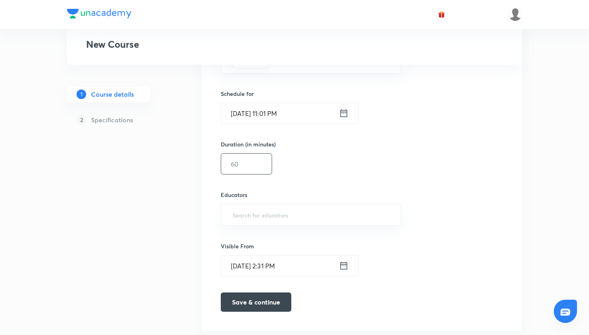
click at [264, 163] on input "text" at bounding box center [246, 164] width 51 height 20
type input "35"
click at [266, 208] on input "text" at bounding box center [311, 214] width 160 height 15
paste input "nehabhangdiya-3200"
type input "nehabhangdiya-3200"
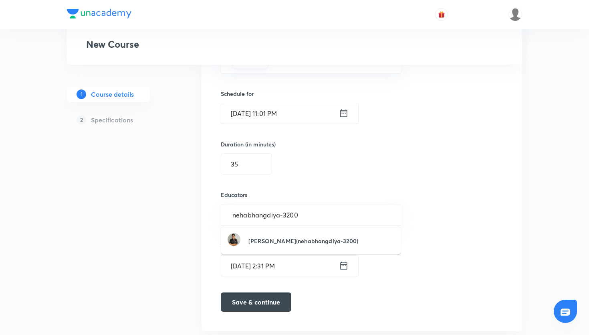
click at [281, 243] on h6 "[PERSON_NAME](nehabhangdiya-3200)" at bounding box center [304, 240] width 110 height 8
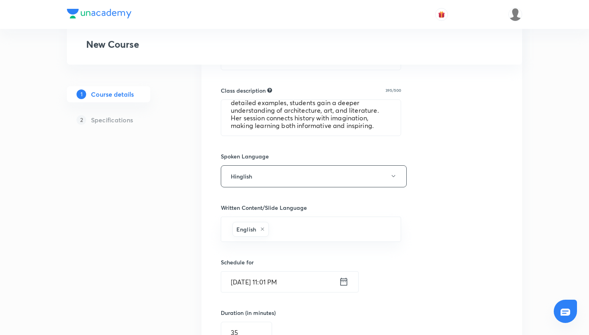
scroll to position [364, 0]
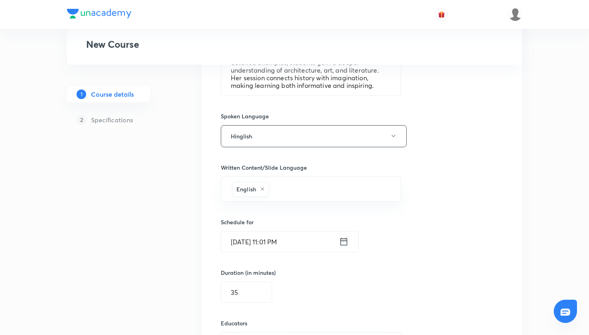
click at [345, 241] on icon at bounding box center [344, 241] width 10 height 11
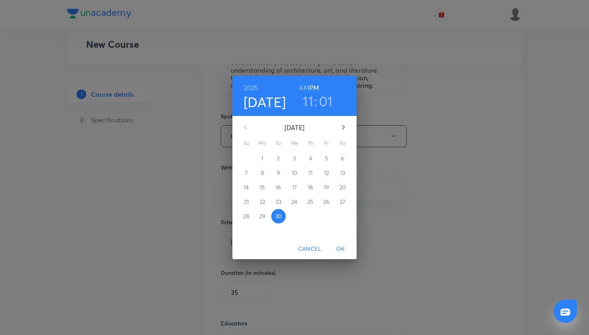
click at [326, 100] on h3 "01" at bounding box center [326, 101] width 14 height 17
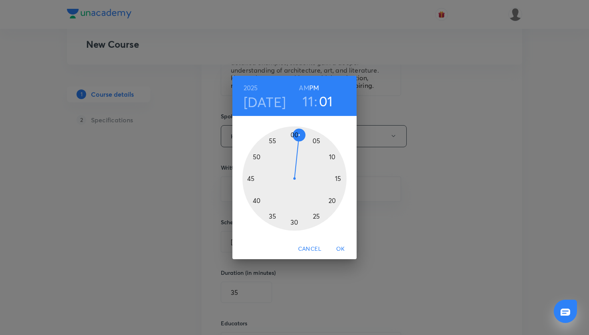
click at [312, 106] on h3 "11" at bounding box center [308, 101] width 11 height 17
click at [333, 198] on div at bounding box center [295, 178] width 104 height 104
click at [339, 178] on div at bounding box center [295, 178] width 104 height 104
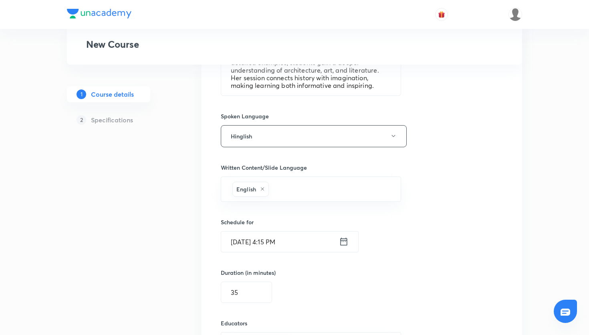
scroll to position [517, 0]
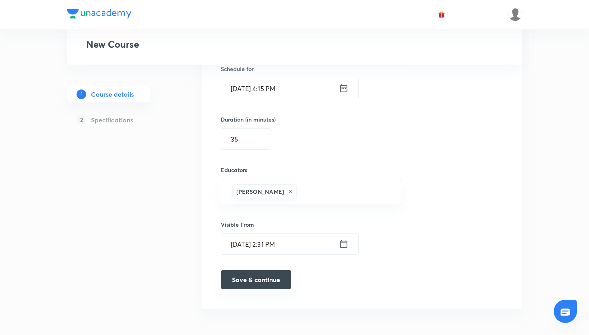
click at [268, 277] on button "Save & continue" at bounding box center [256, 279] width 71 height 19
type input "Building painting books"
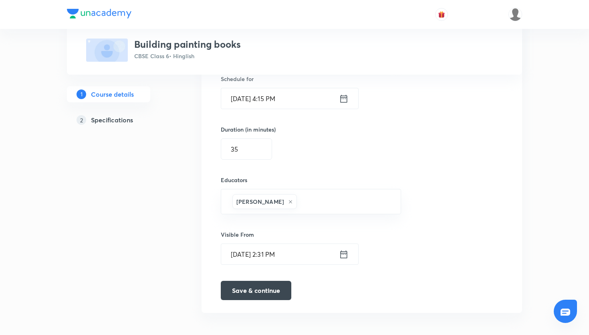
scroll to position [521, 0]
